Goal: Transaction & Acquisition: Purchase product/service

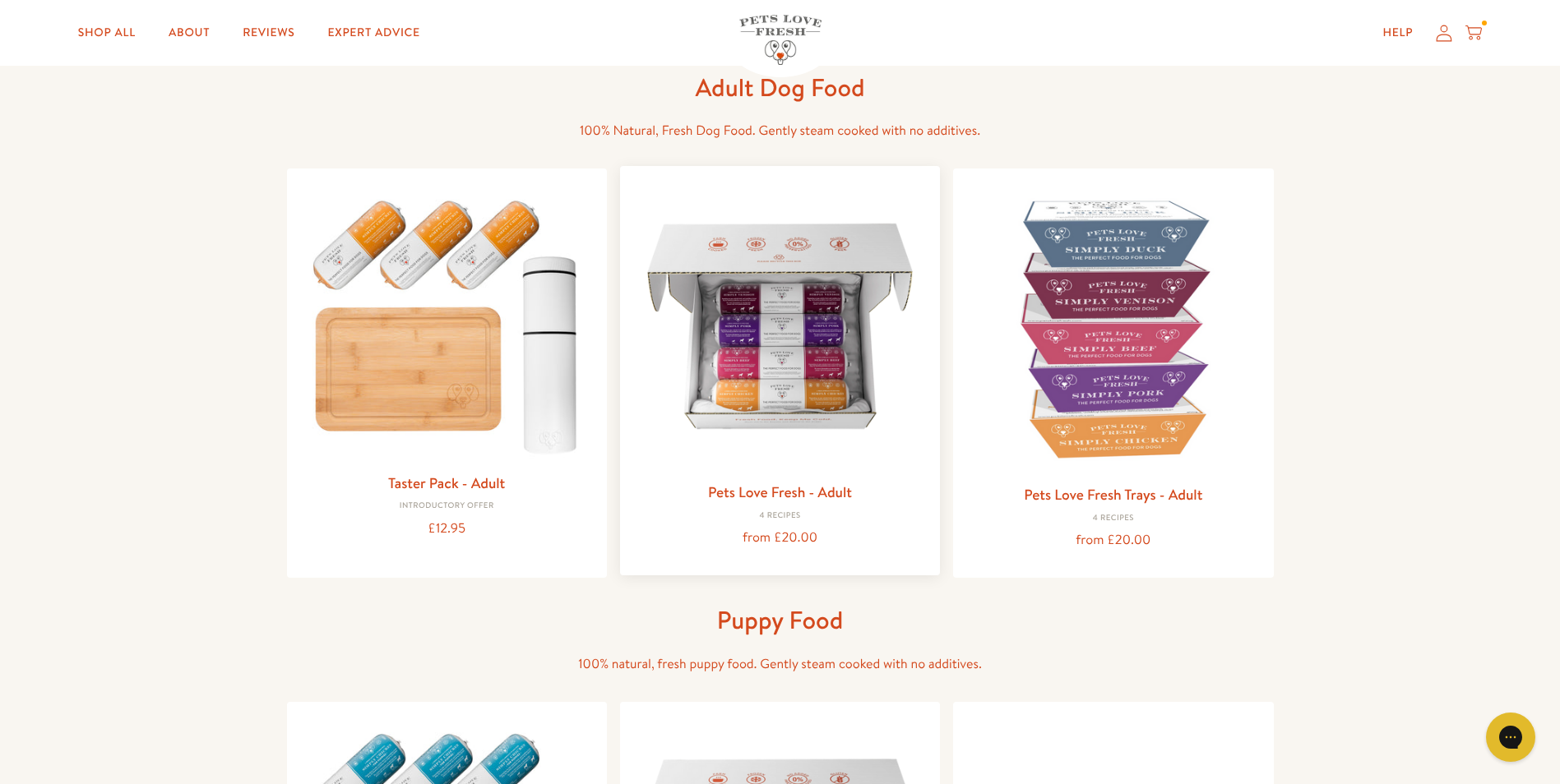
click at [763, 351] on img at bounding box center [779, 325] width 293 height 293
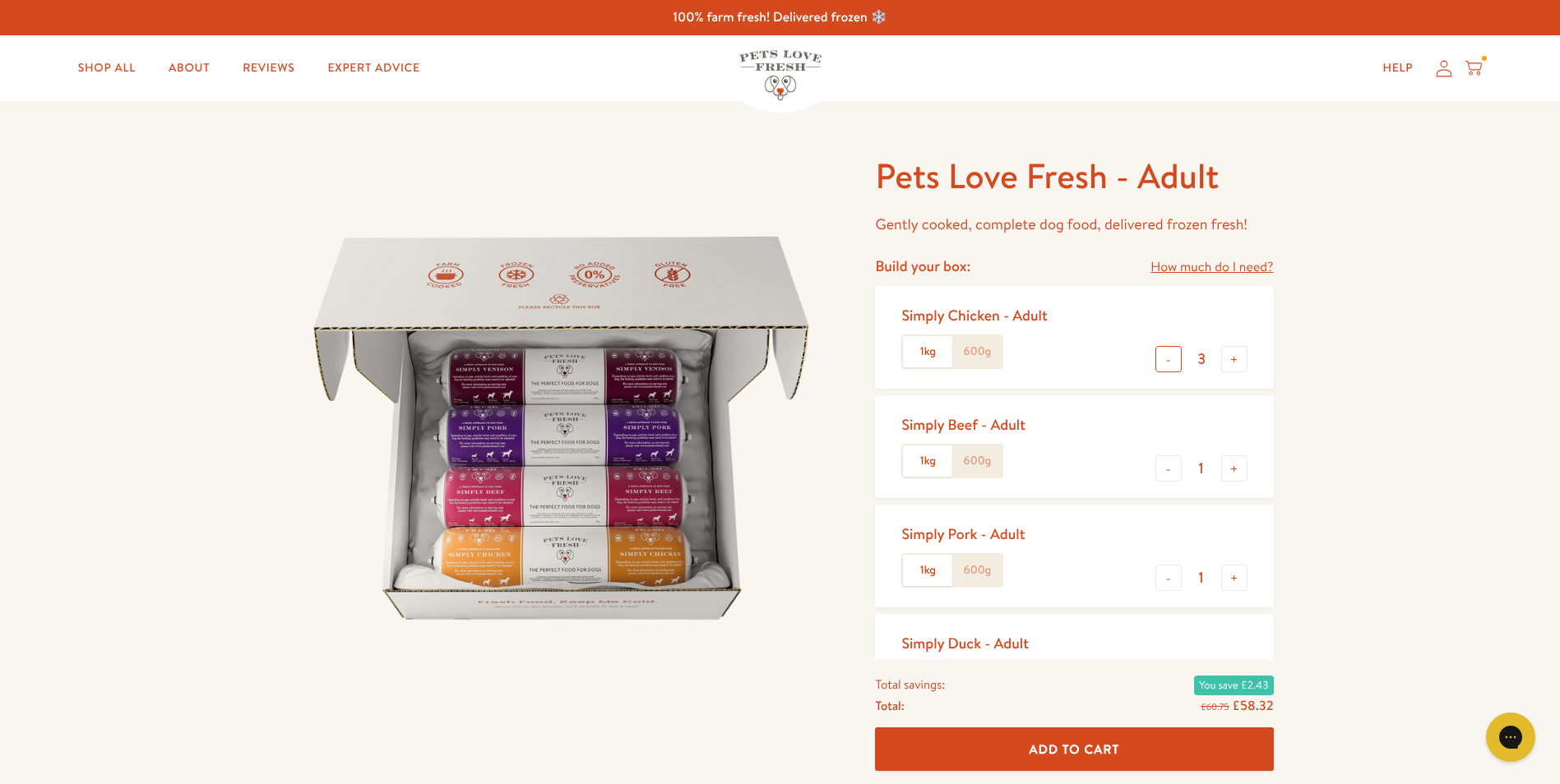
click at [1170, 361] on button "-" at bounding box center [1168, 358] width 26 height 26
type input "2"
click at [1235, 467] on button "+" at bounding box center [1234, 468] width 26 height 26
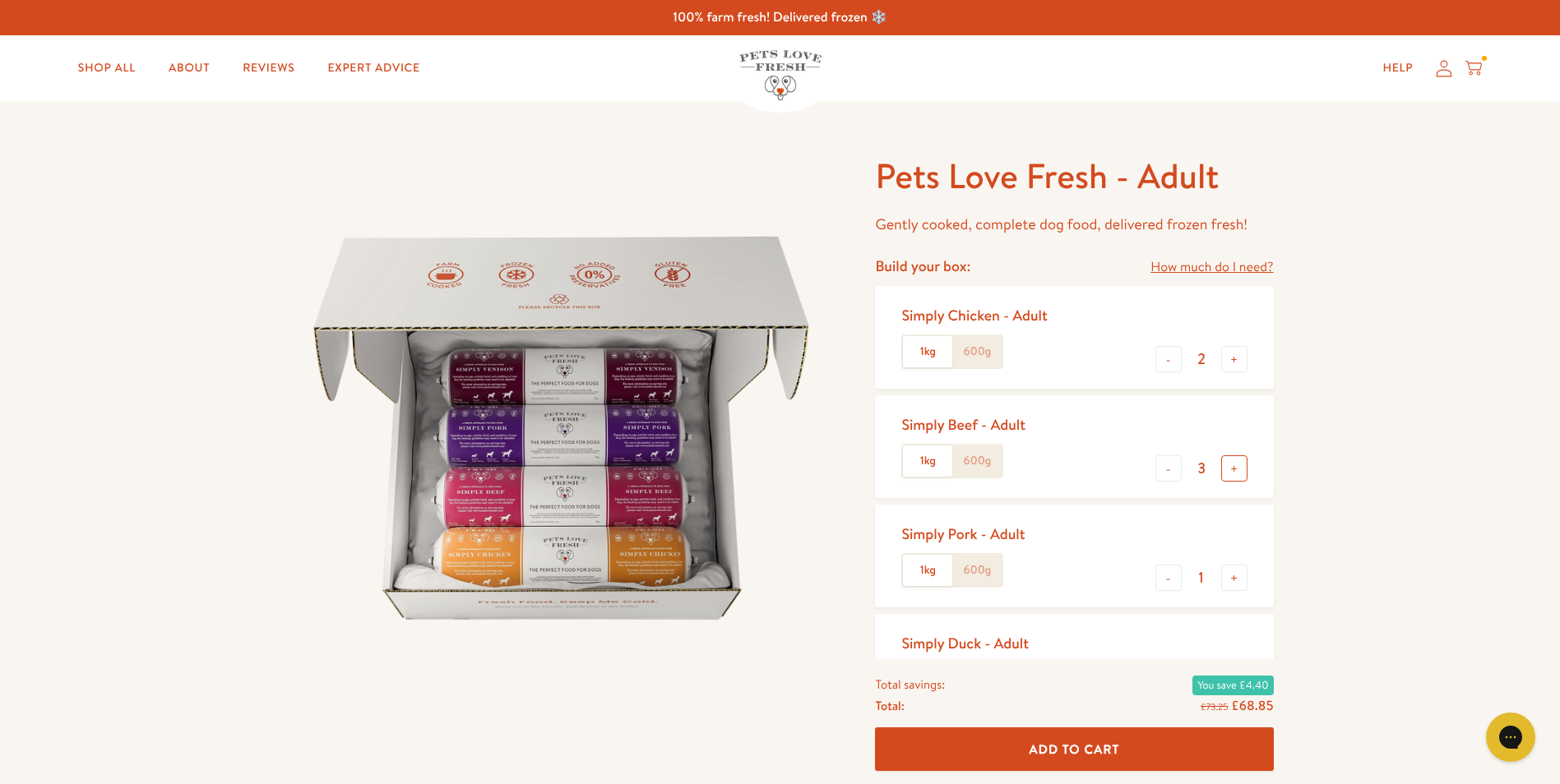
type input "4"
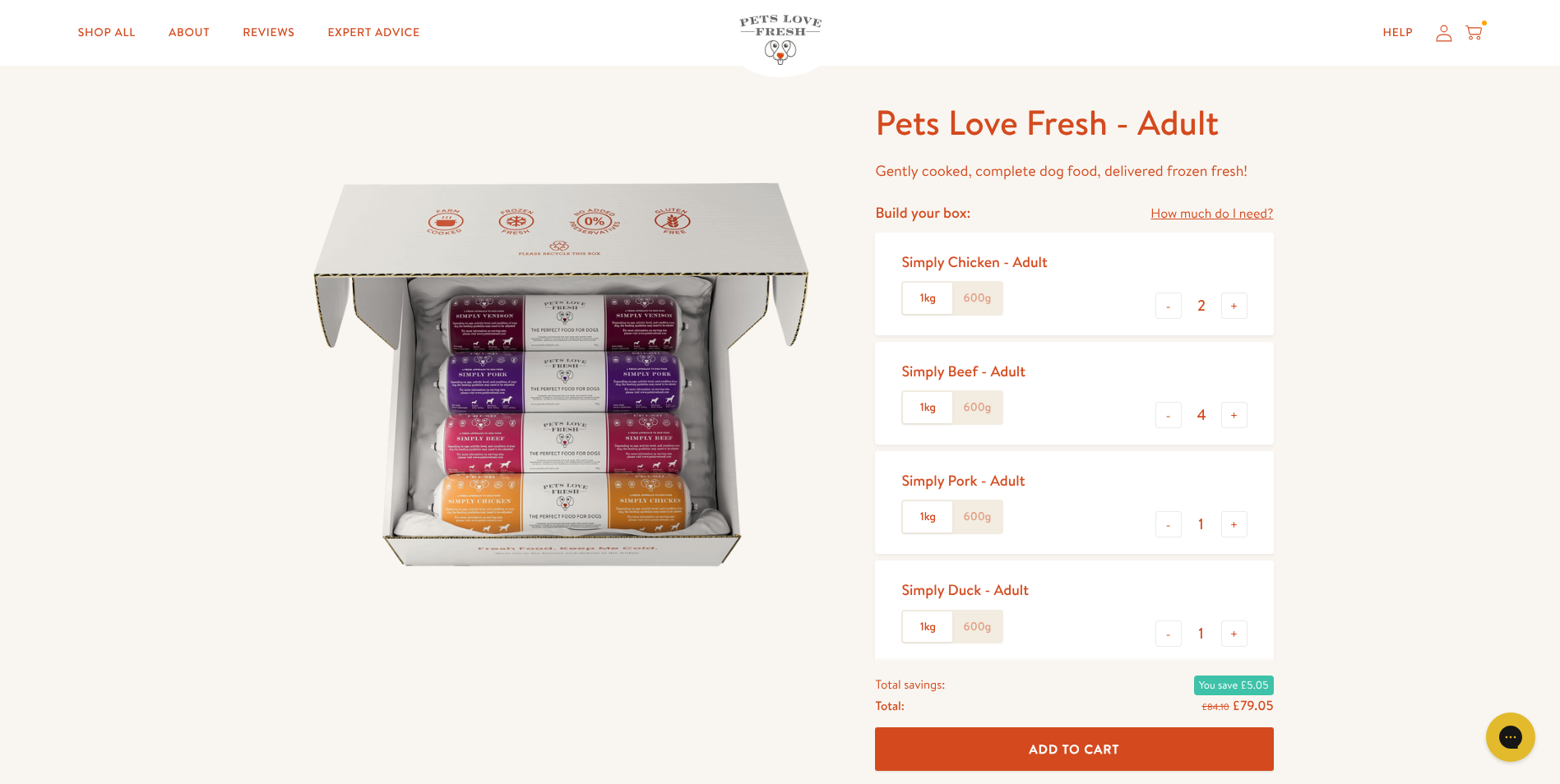
scroll to position [82, 0]
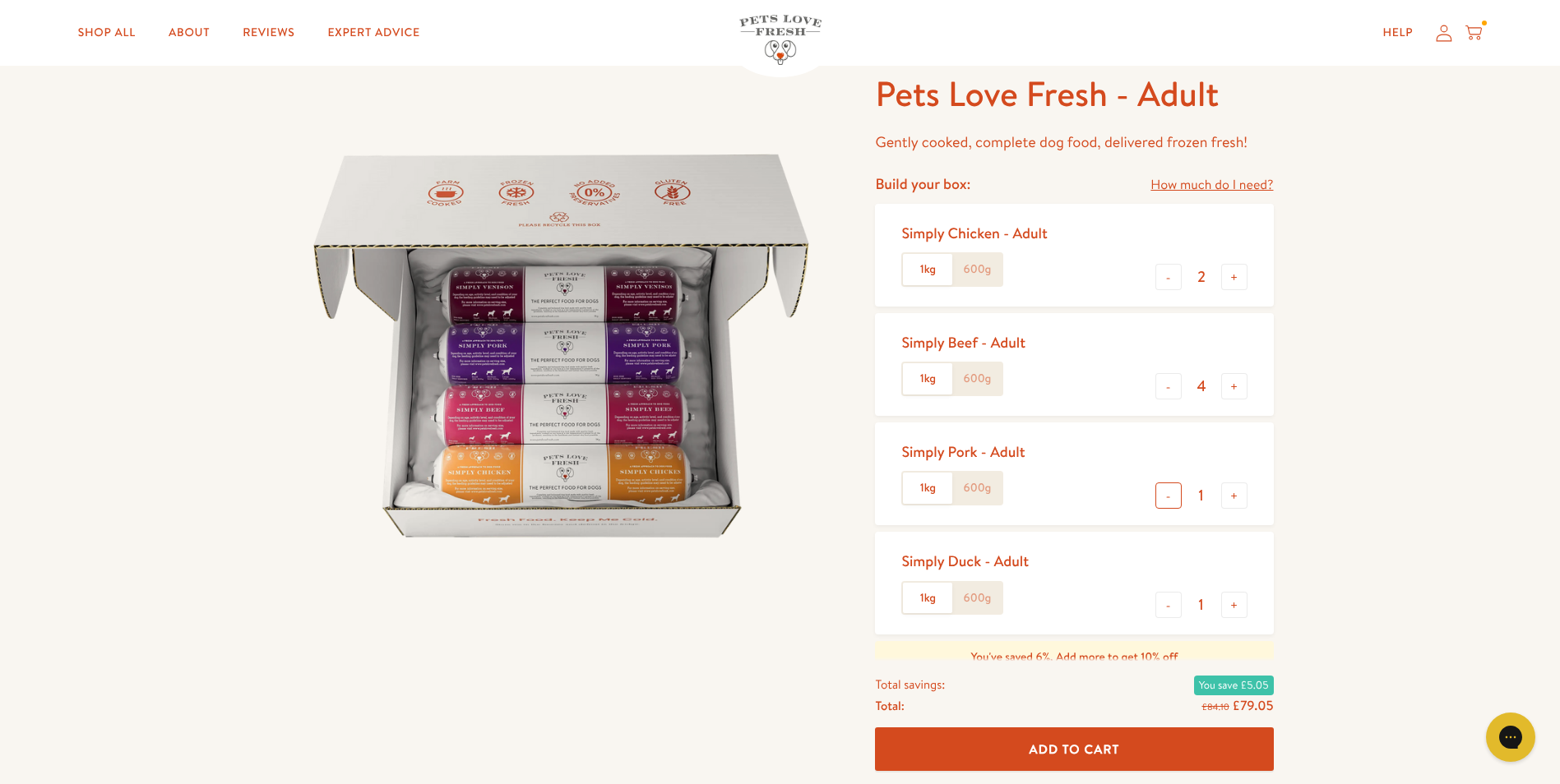
click at [1168, 501] on button "-" at bounding box center [1168, 495] width 26 height 26
type input "0"
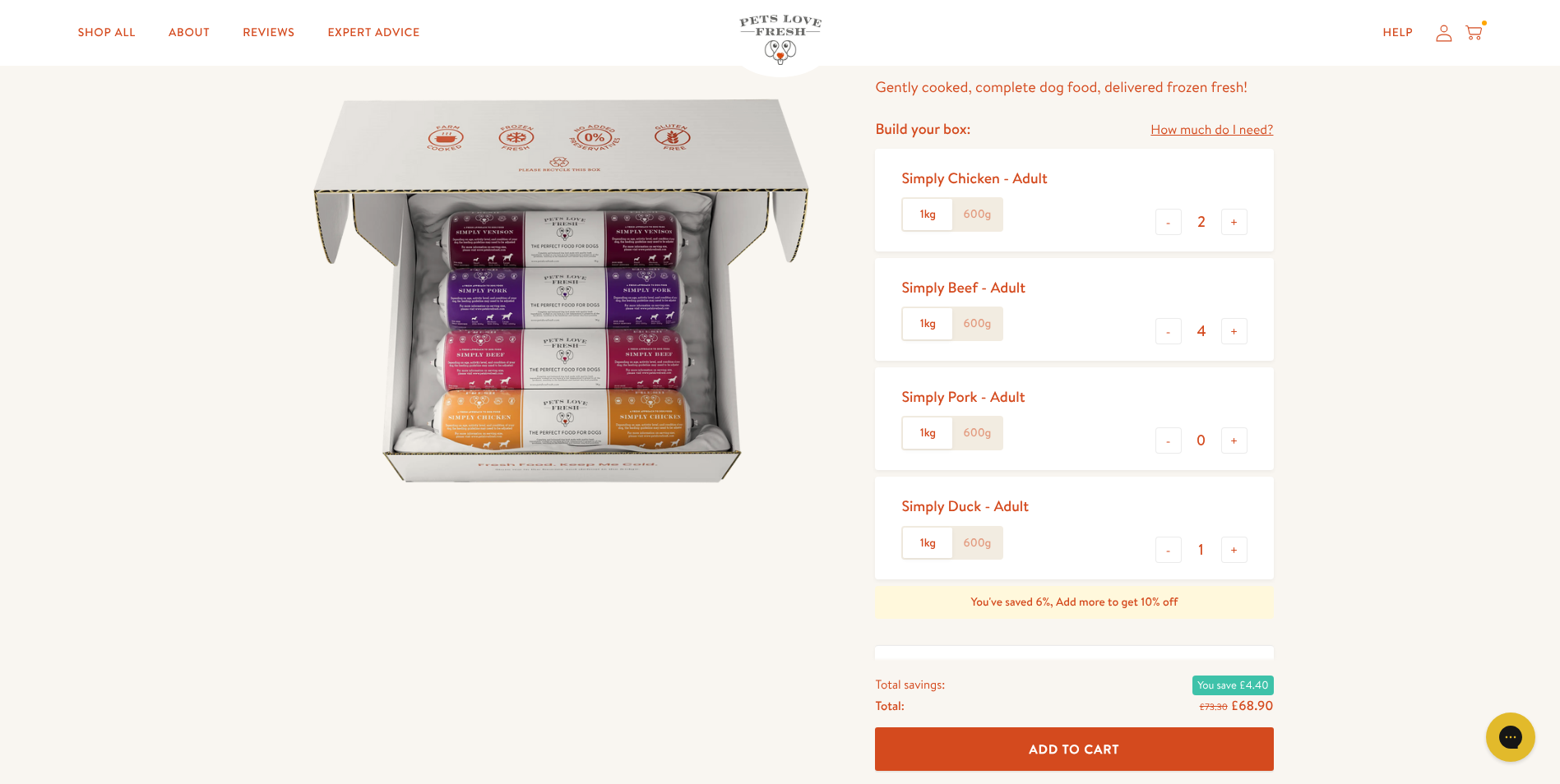
scroll to position [164, 0]
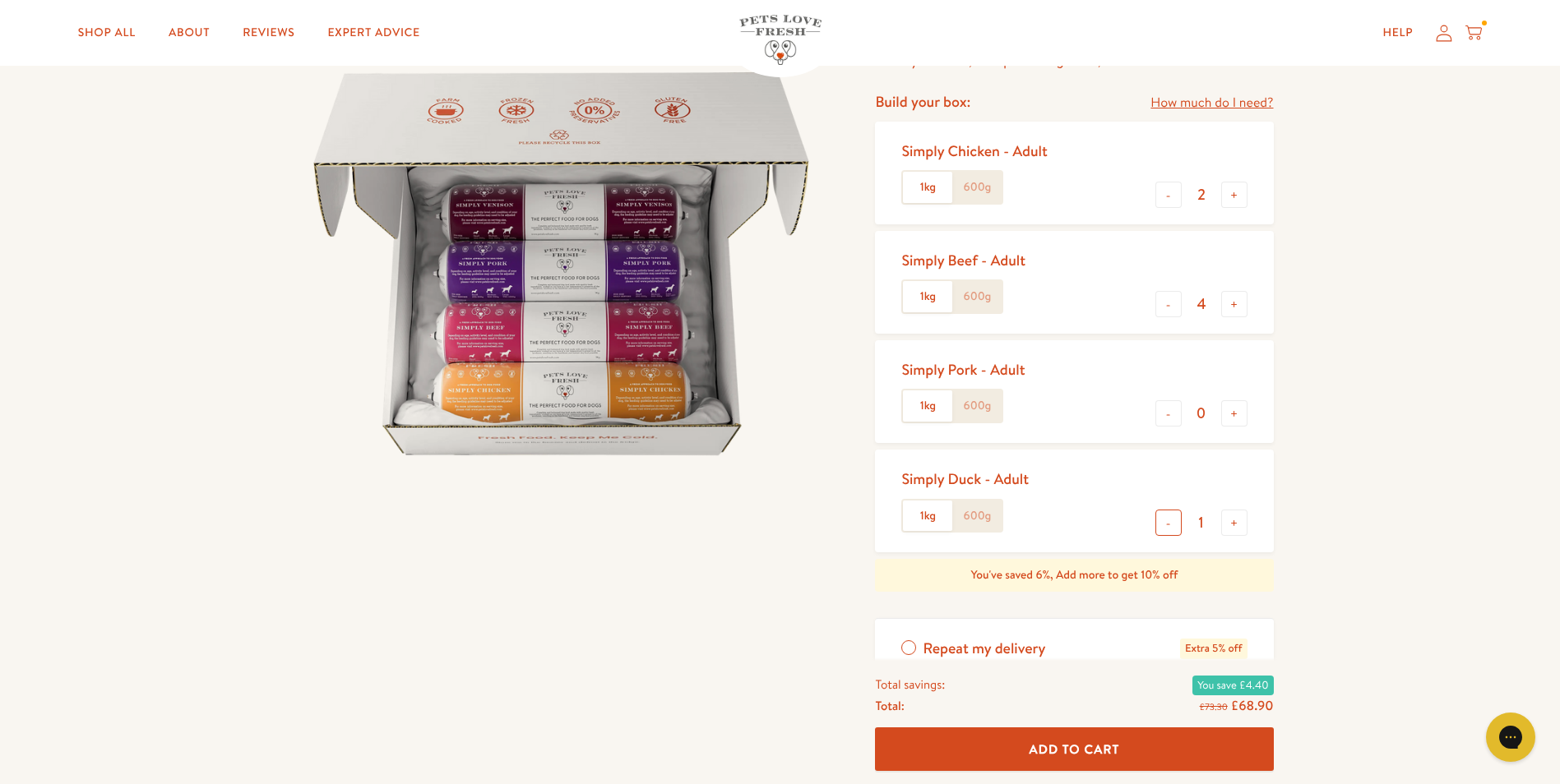
click at [1169, 530] on button "-" at bounding box center [1168, 522] width 26 height 26
type input "0"
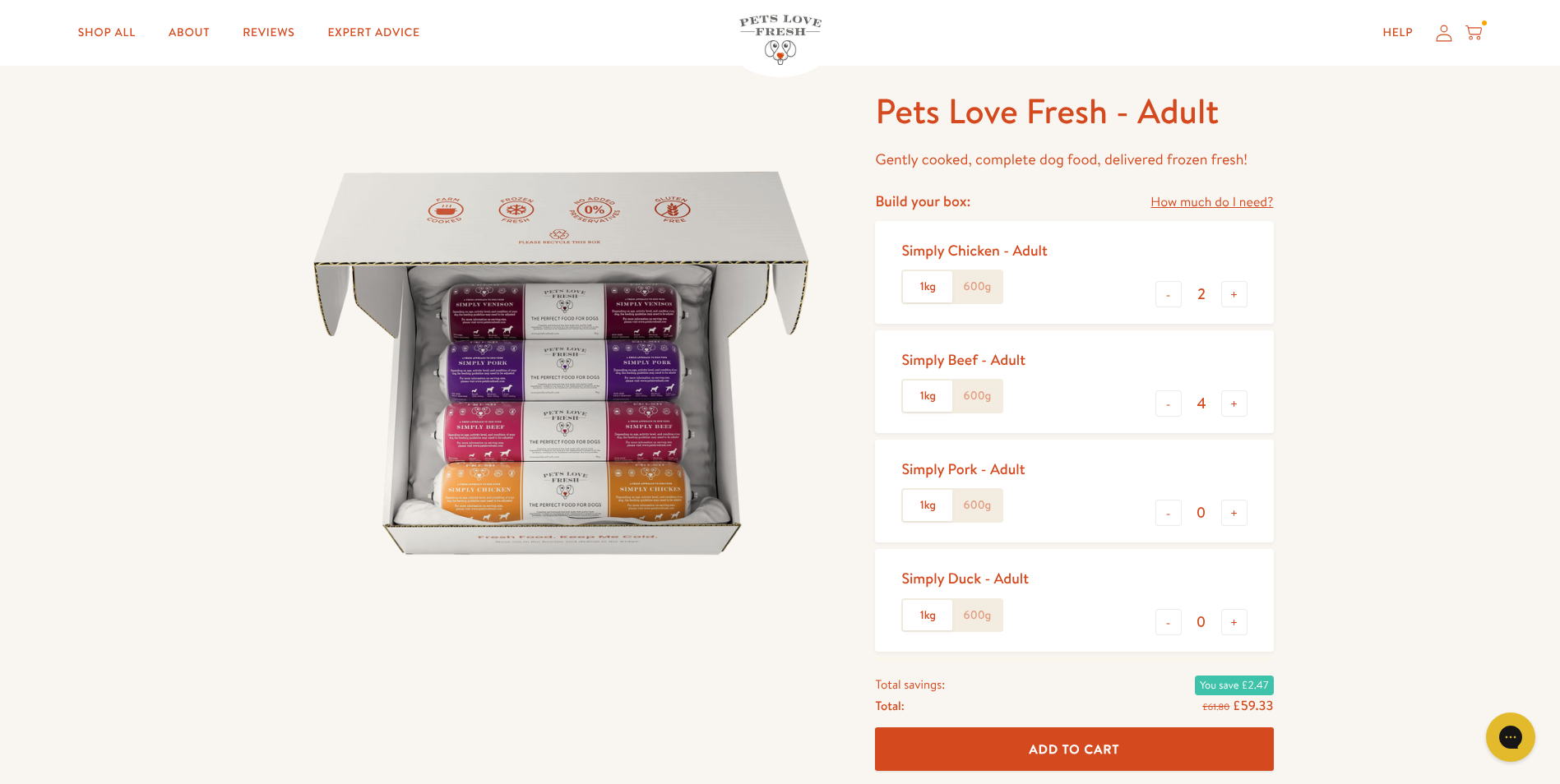
scroll to position [0, 0]
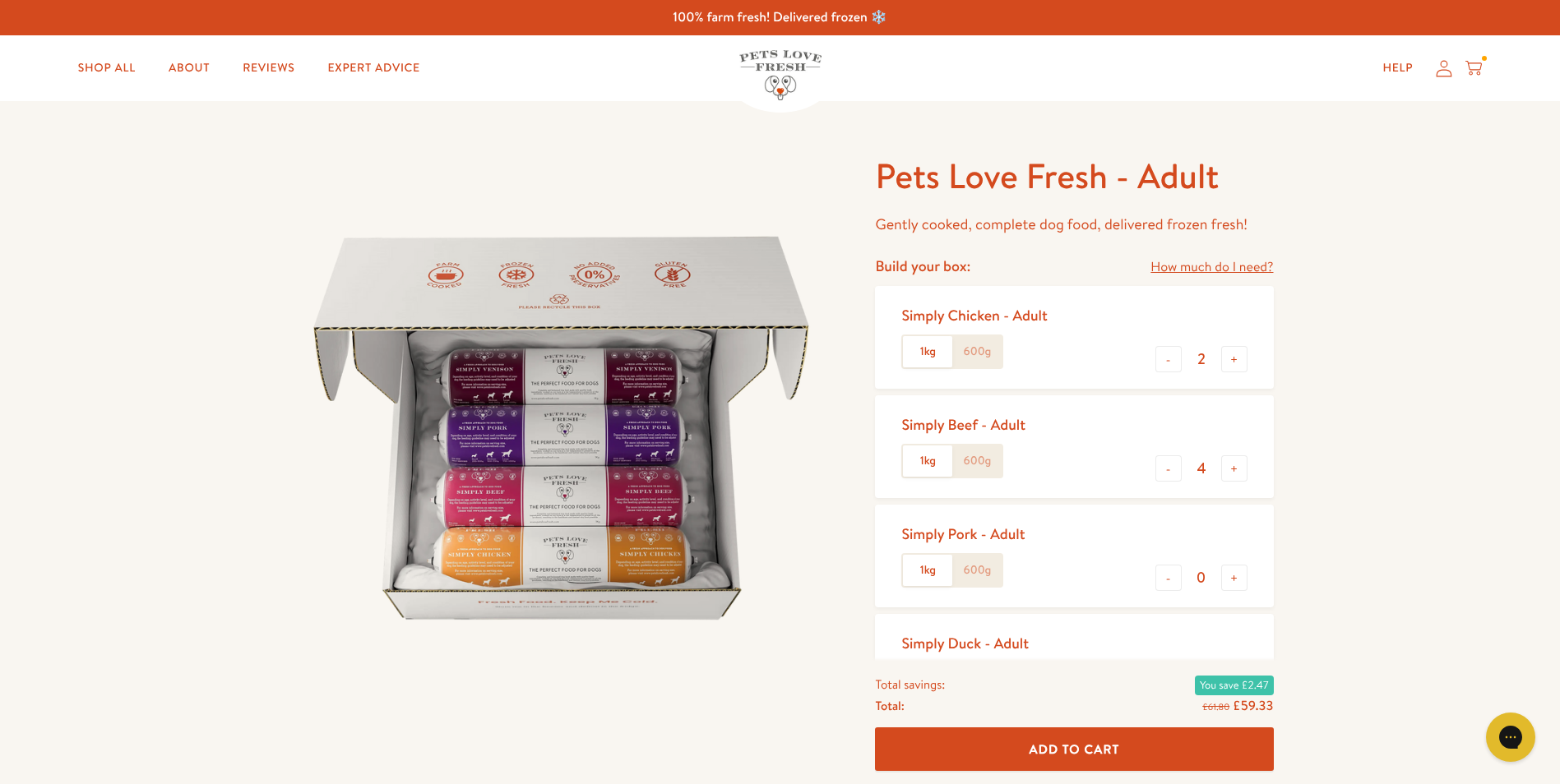
click at [981, 341] on label "600g" at bounding box center [976, 351] width 49 height 31
click at [0, 0] on input "600g" at bounding box center [0, 0] width 0 height 0
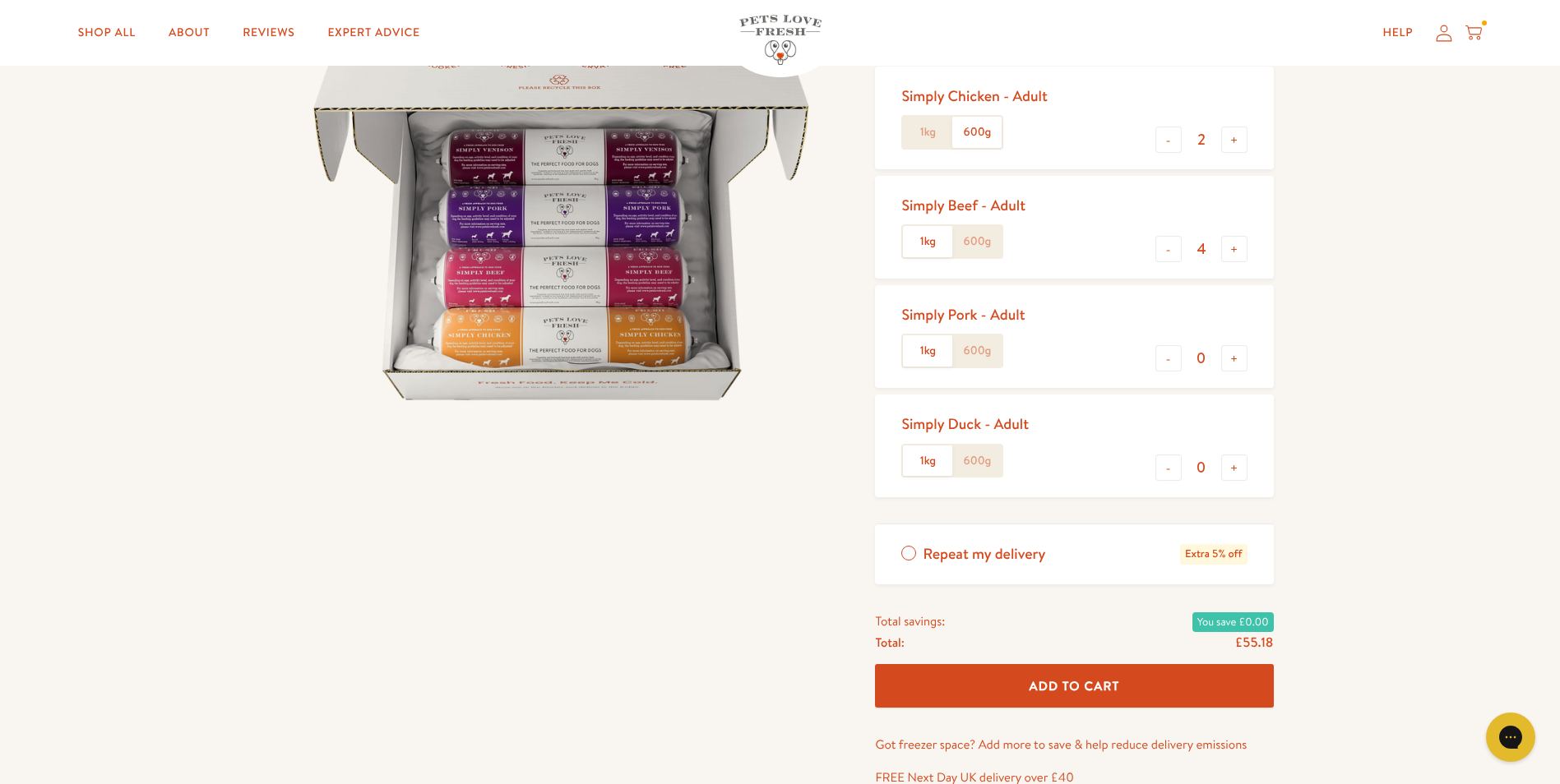
scroll to position [246, 0]
